Goal: Navigation & Orientation: Find specific page/section

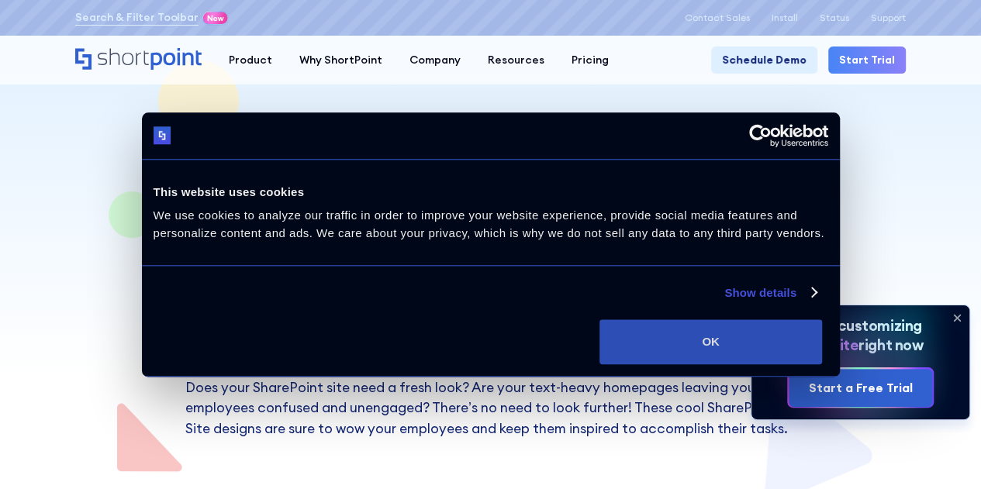
click at [822, 364] on button "OK" at bounding box center [711, 342] width 223 height 45
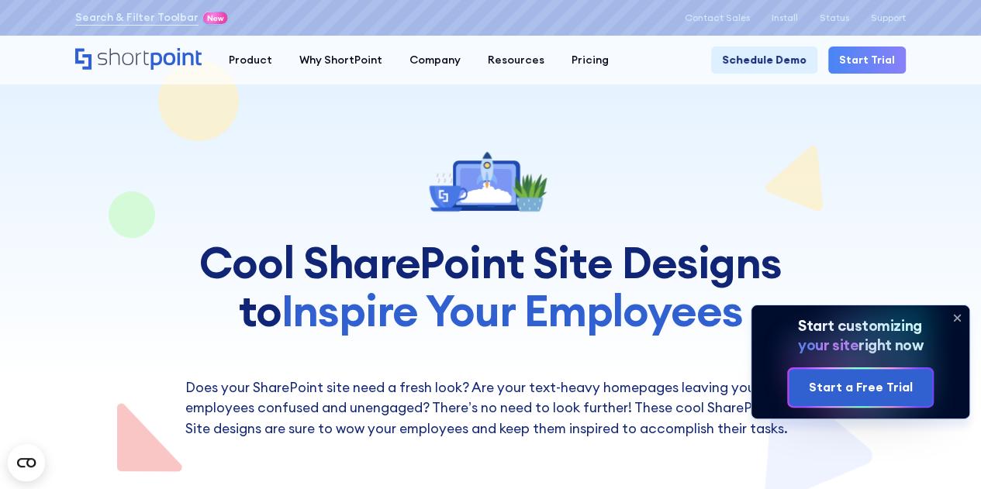
click at [957, 308] on icon at bounding box center [957, 318] width 25 height 25
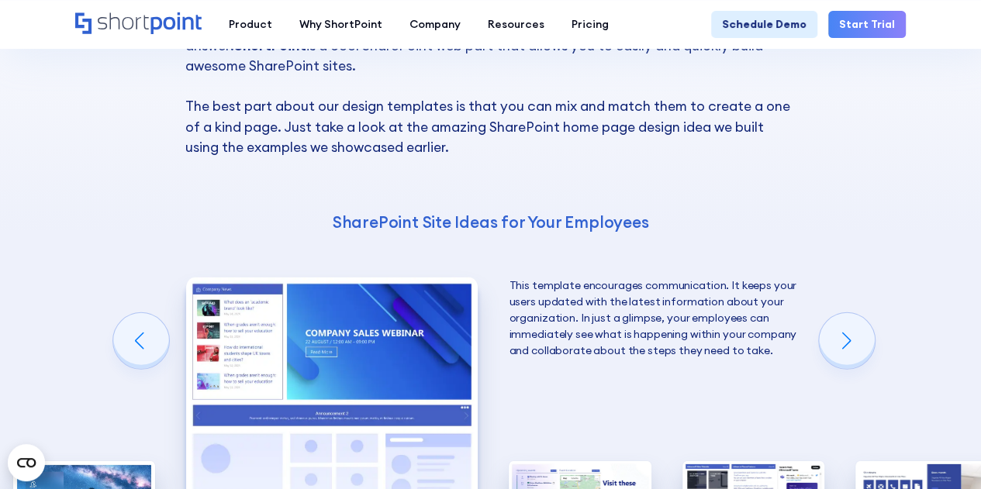
scroll to position [2367, 0]
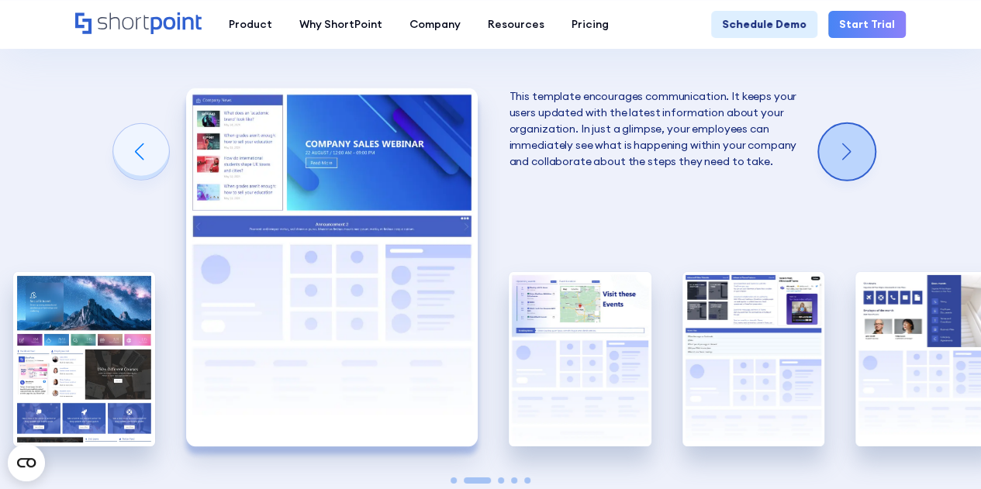
click at [854, 150] on div "Next slide" at bounding box center [847, 152] width 56 height 56
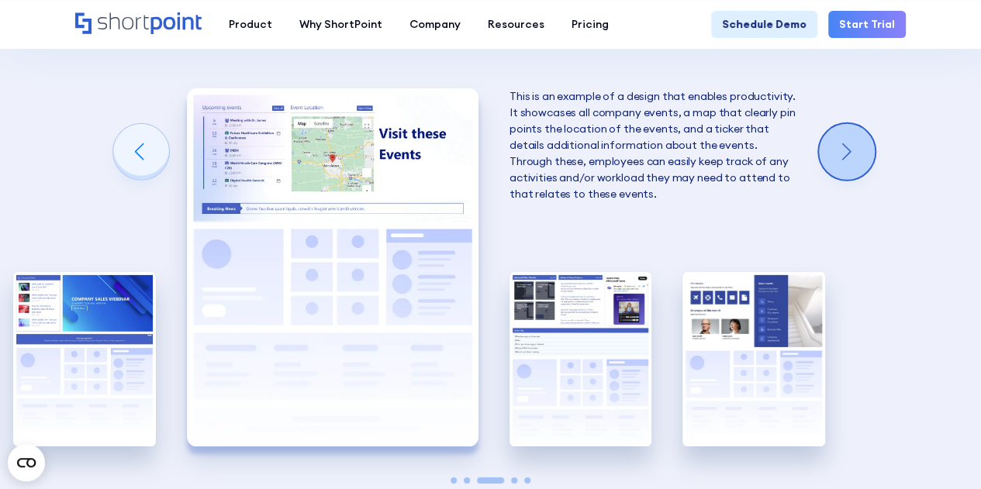
click at [854, 150] on div "Next slide" at bounding box center [847, 152] width 56 height 56
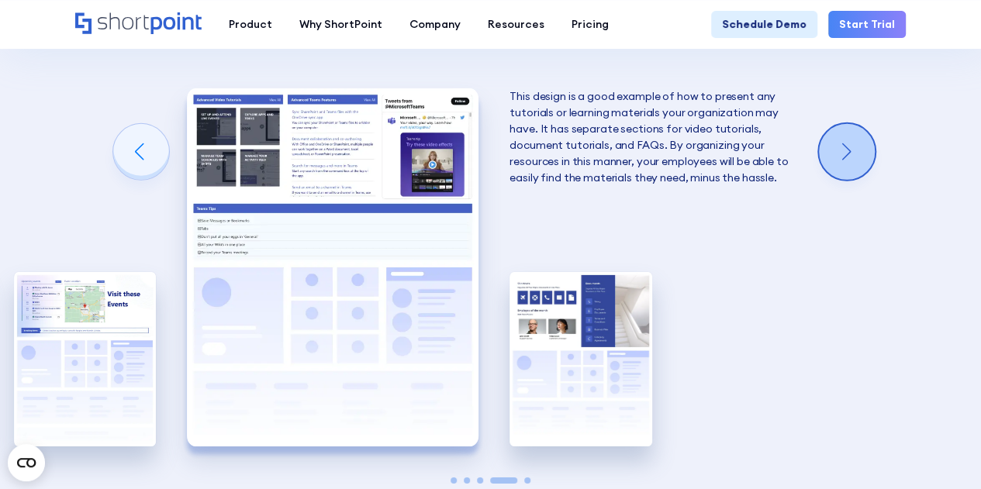
click at [852, 143] on div "Next slide" at bounding box center [847, 152] width 56 height 56
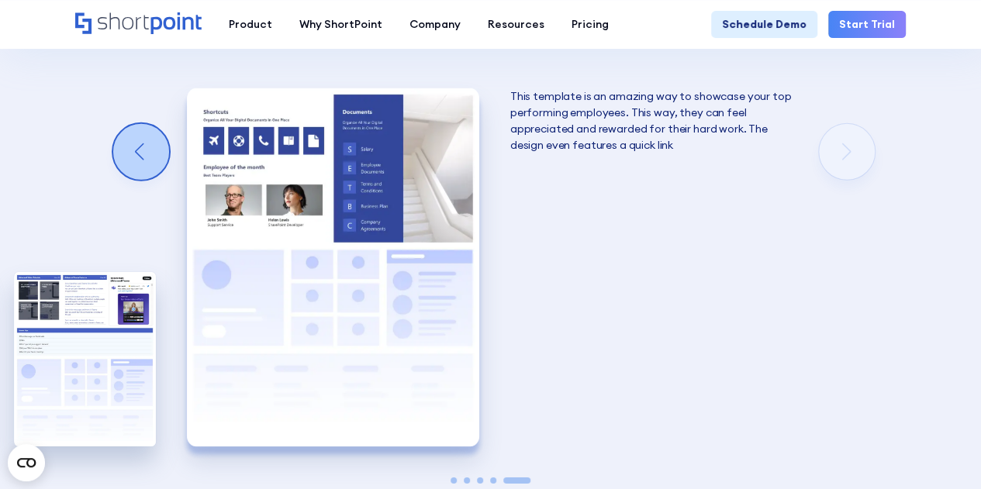
drag, startPoint x: 154, startPoint y: 141, endPoint x: 145, endPoint y: 146, distance: 9.7
click at [145, 146] on div "Previous slide" at bounding box center [141, 152] width 56 height 56
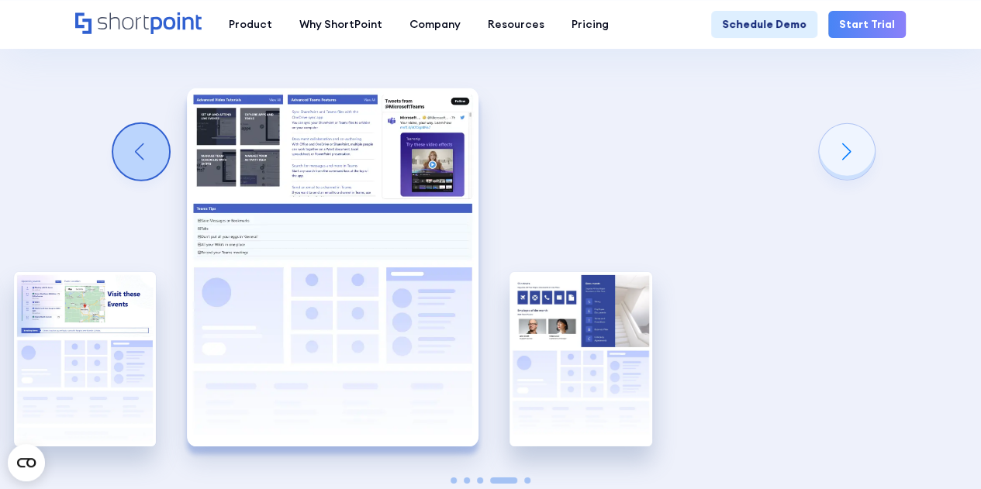
click at [145, 146] on div "Previous slide" at bounding box center [141, 152] width 56 height 56
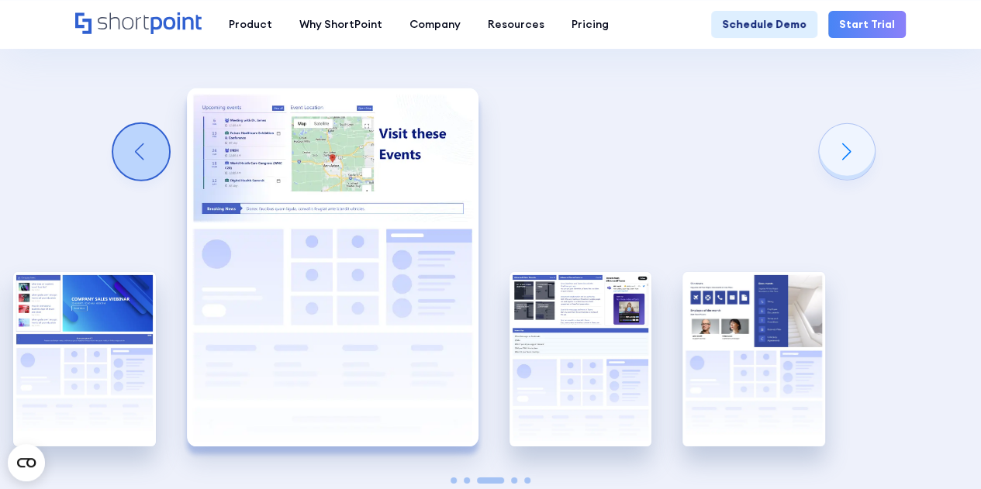
click at [145, 146] on div "Previous slide" at bounding box center [141, 152] width 56 height 56
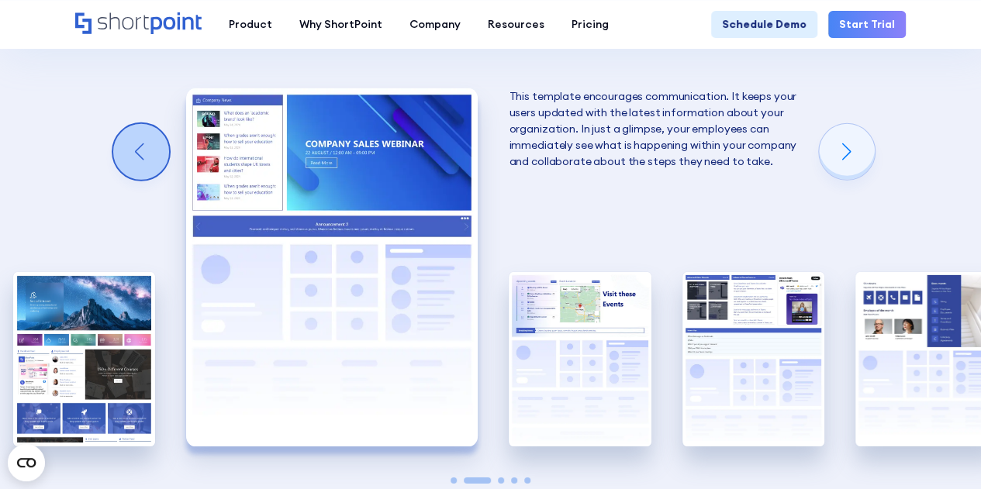
click at [145, 146] on div "Previous slide" at bounding box center [141, 152] width 56 height 56
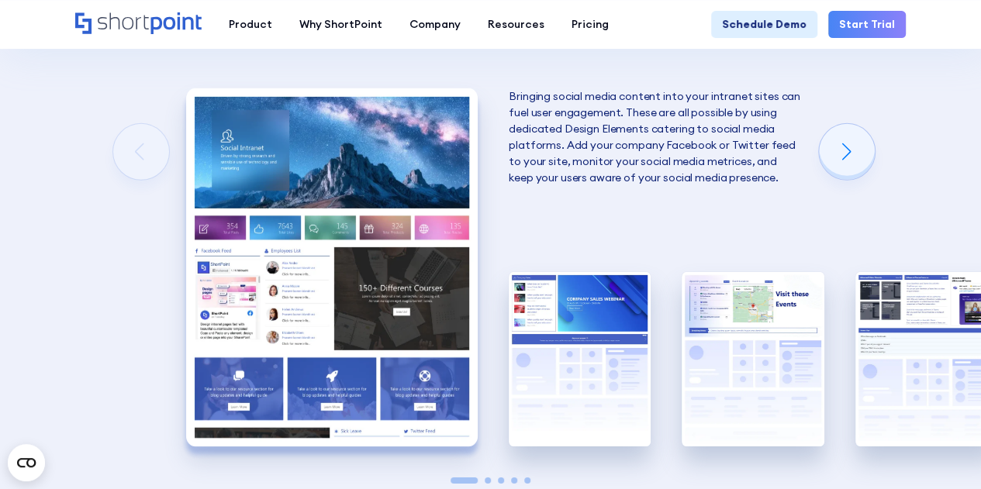
click at [376, 222] on img "1 / 5" at bounding box center [332, 267] width 292 height 358
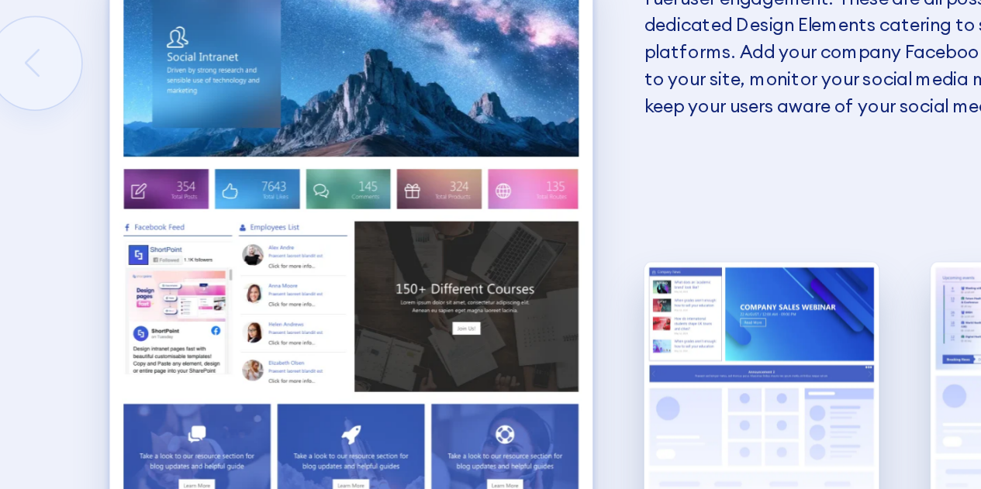
scroll to position [2525, 0]
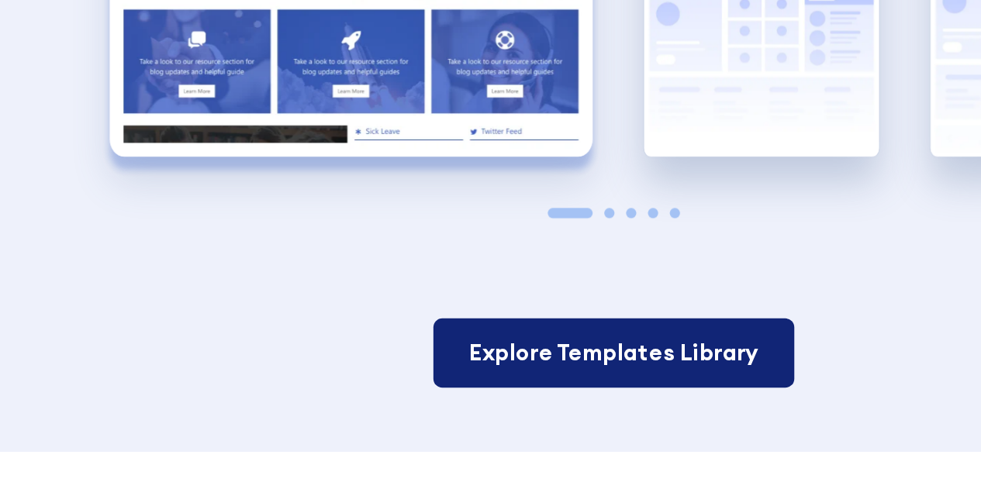
click at [424, 393] on link "Explore Templates Library" at bounding box center [491, 407] width 218 height 42
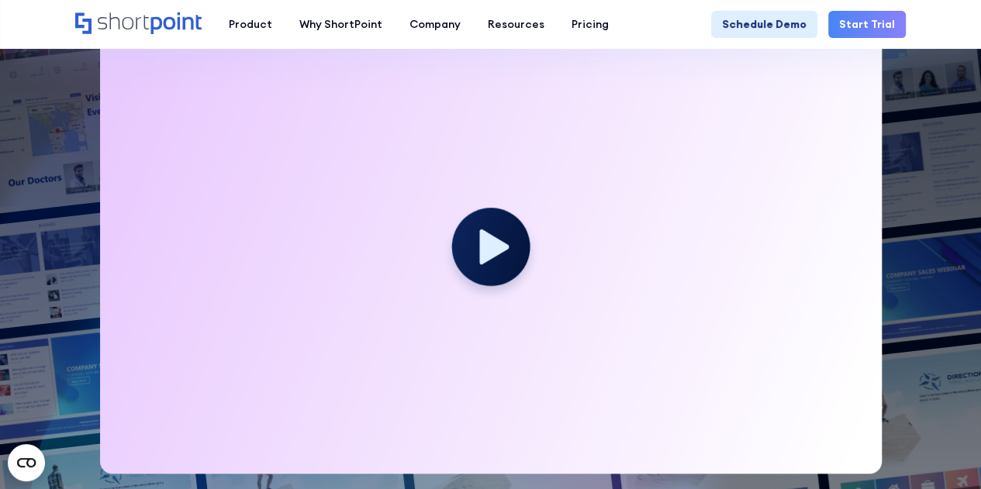
scroll to position [396, 0]
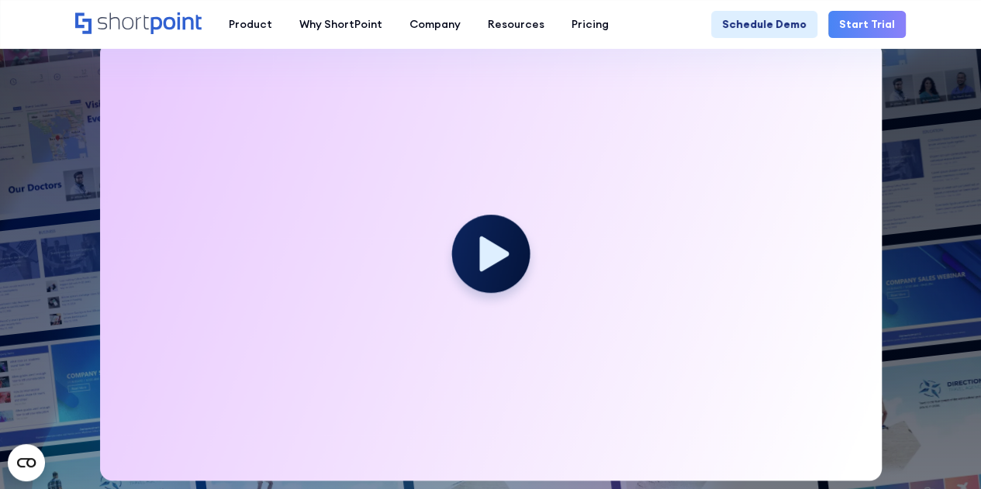
click at [490, 234] on circle at bounding box center [490, 254] width 78 height 78
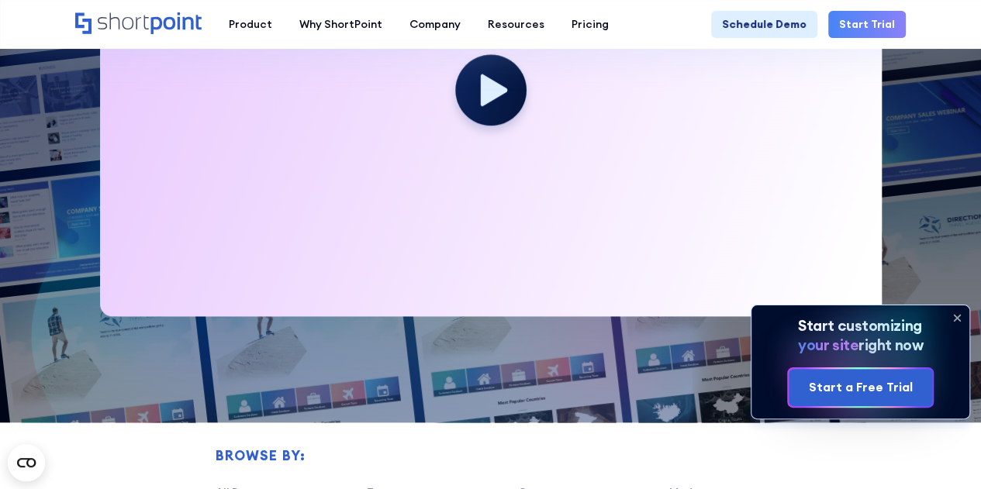
scroll to position [396, 0]
